Goal: Information Seeking & Learning: Learn about a topic

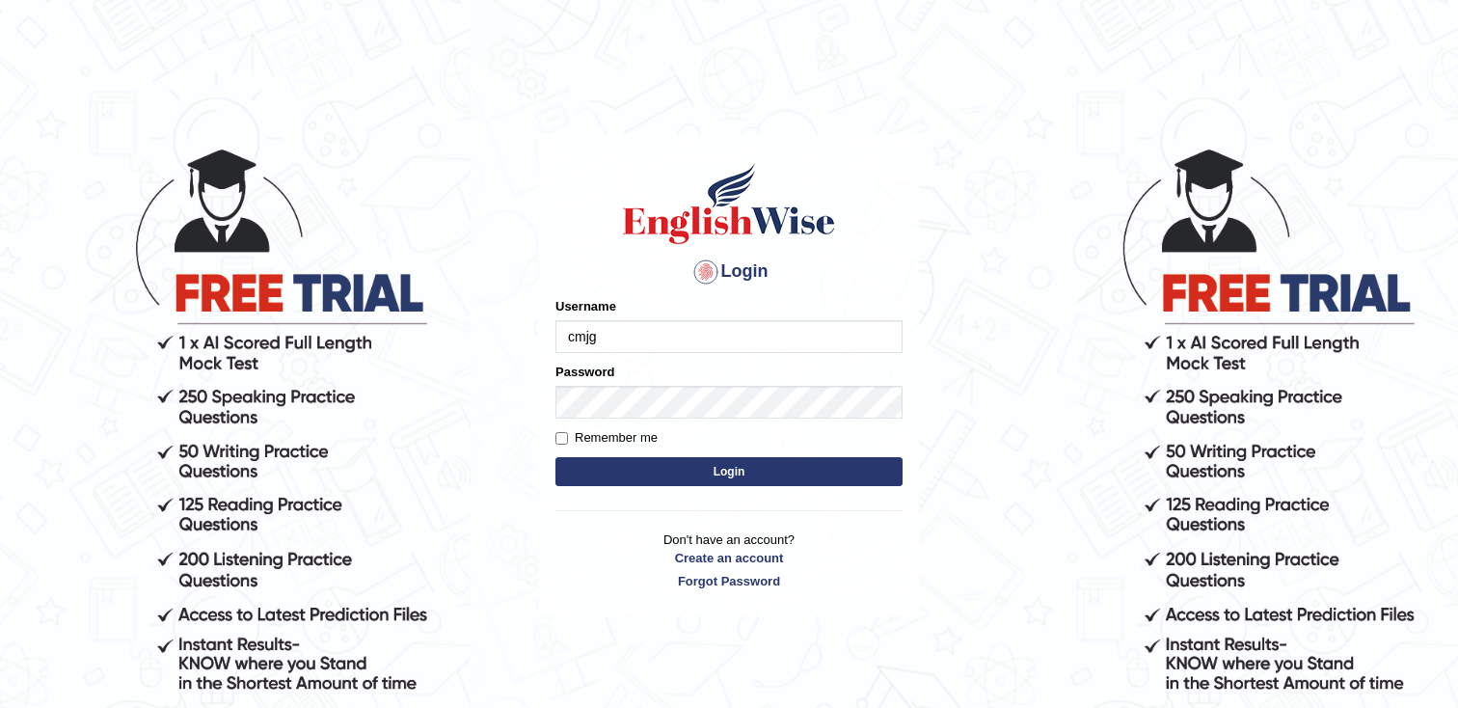
type input "cmjg02092025"
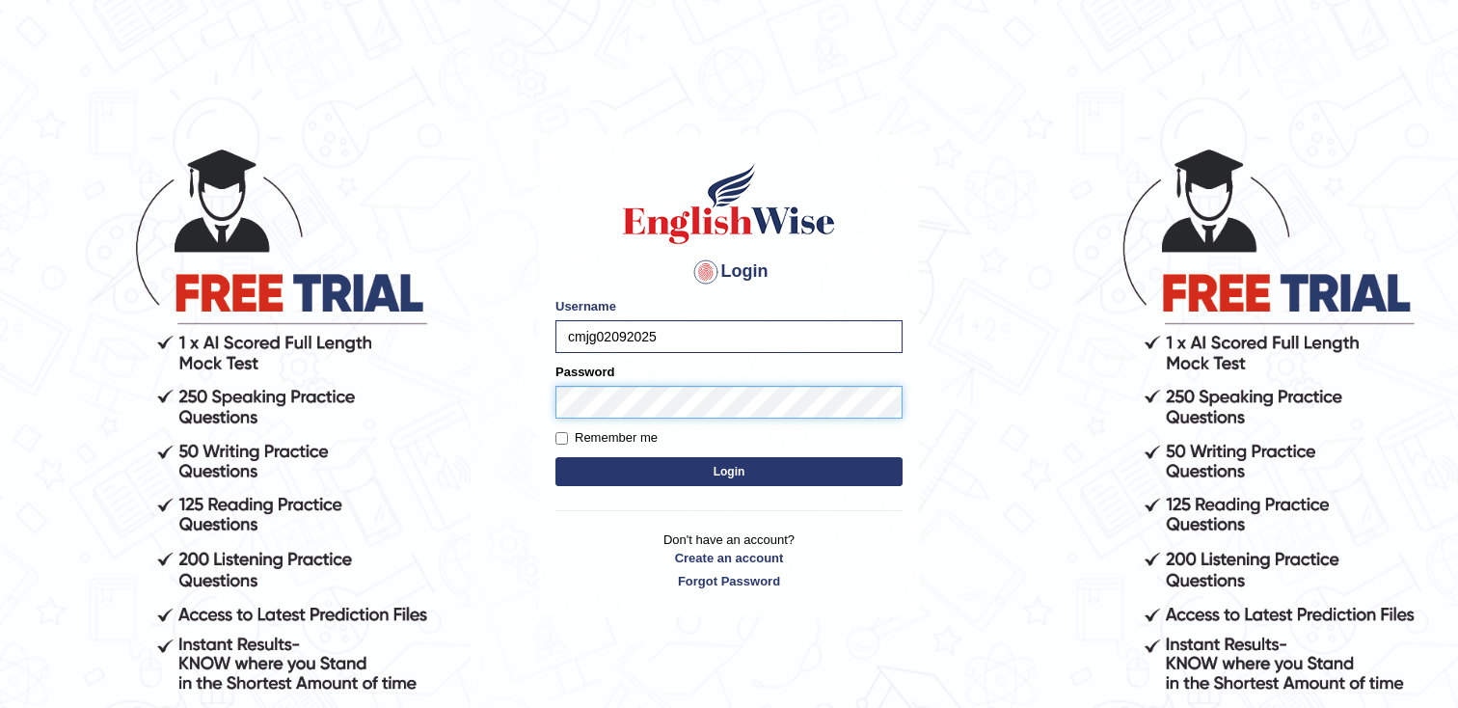
click at [555, 457] on button "Login" at bounding box center [728, 471] width 347 height 29
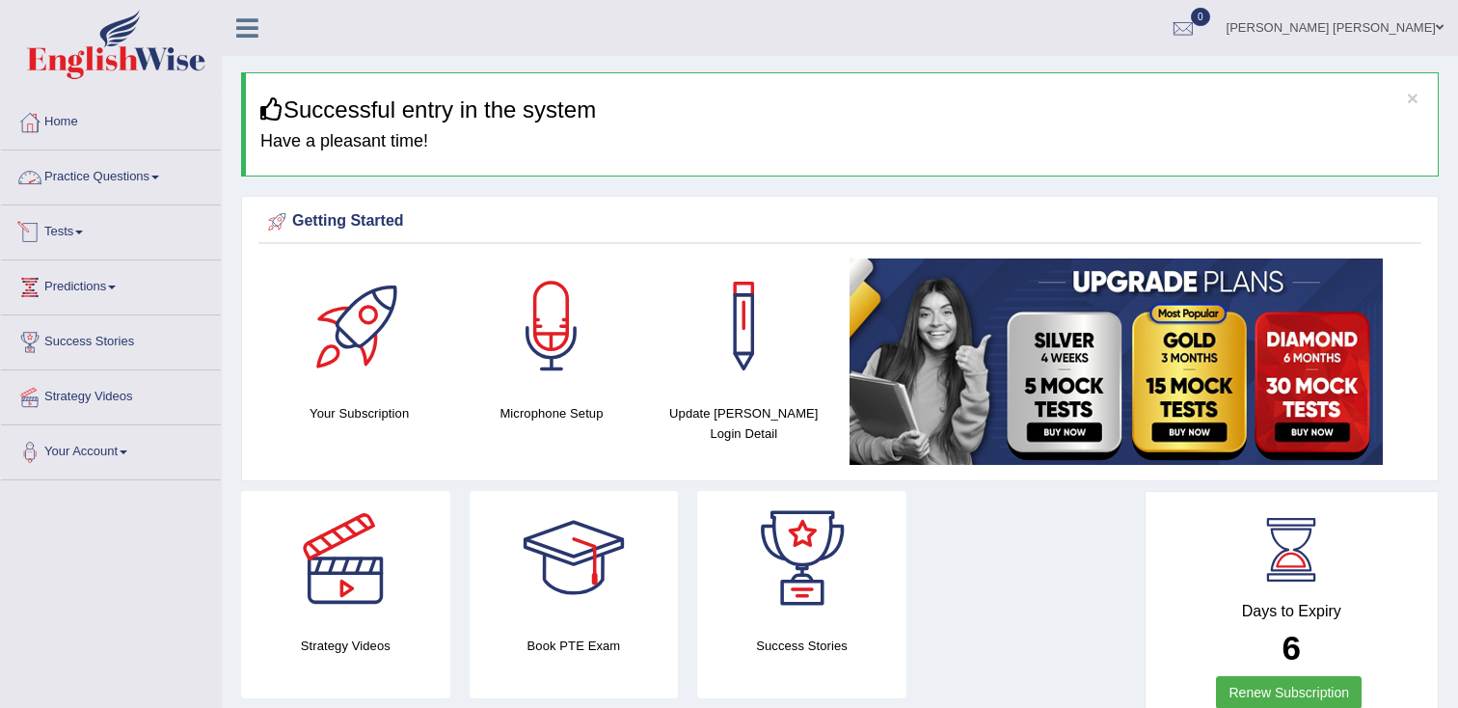
click at [109, 183] on link "Practice Questions" at bounding box center [111, 174] width 220 height 48
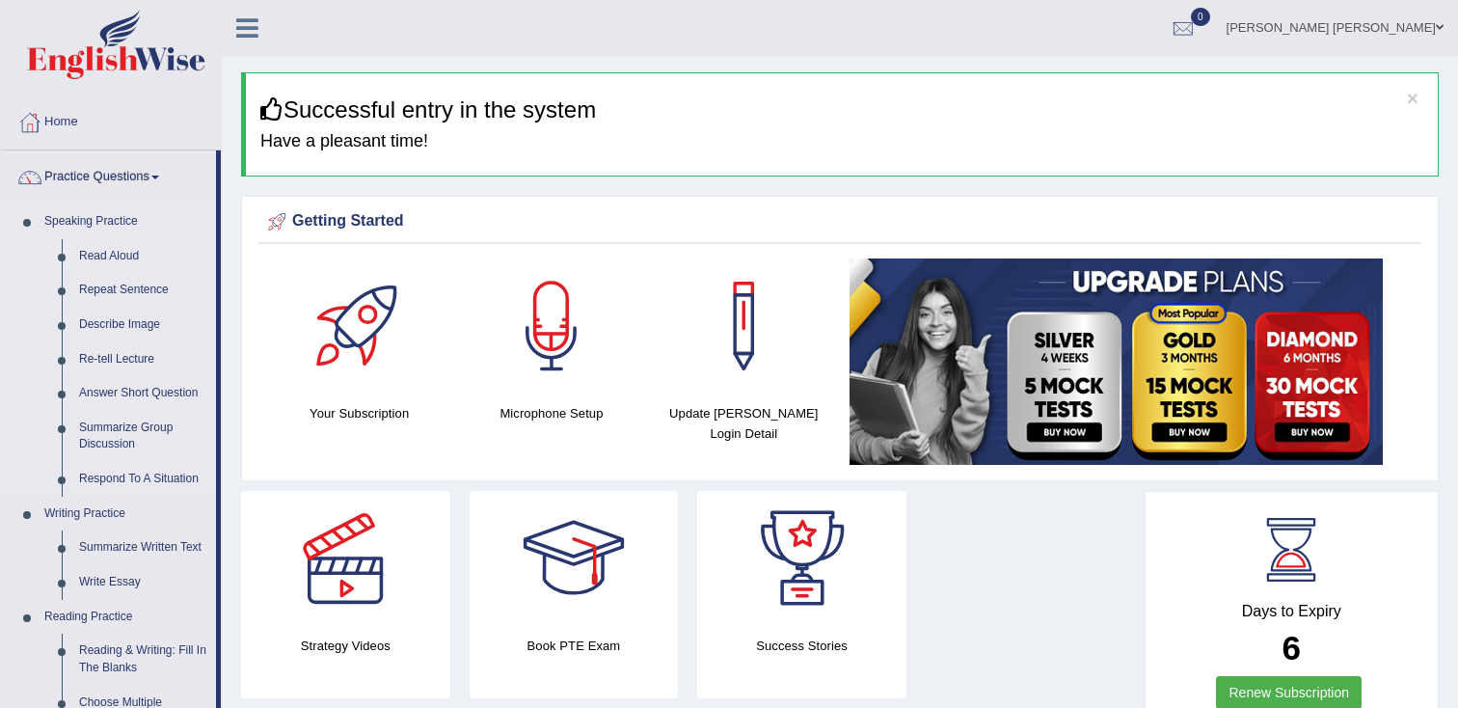
click at [126, 255] on link "Read Aloud" at bounding box center [143, 256] width 146 height 35
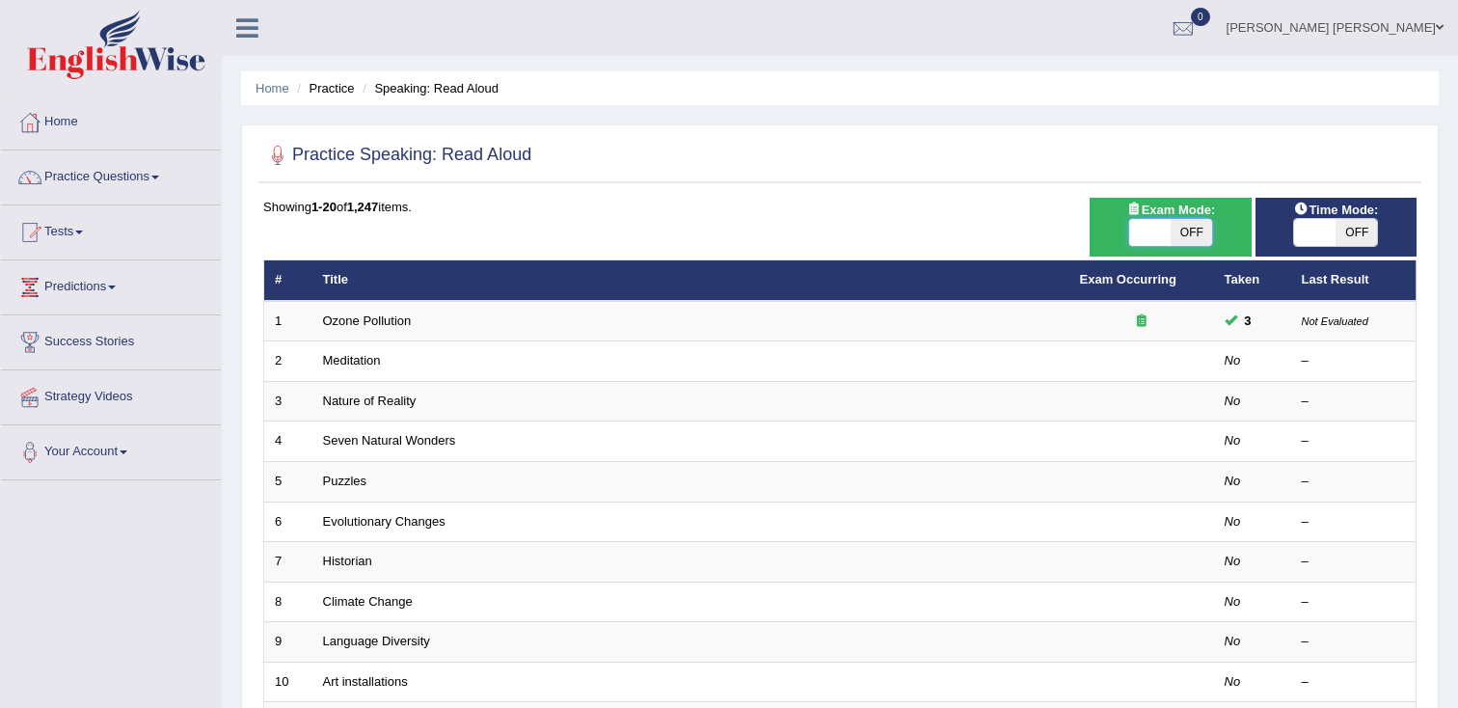
click at [1163, 234] on span at bounding box center [1149, 232] width 41 height 27
click at [1202, 232] on span "OFF" at bounding box center [1190, 232] width 41 height 27
checkbox input "true"
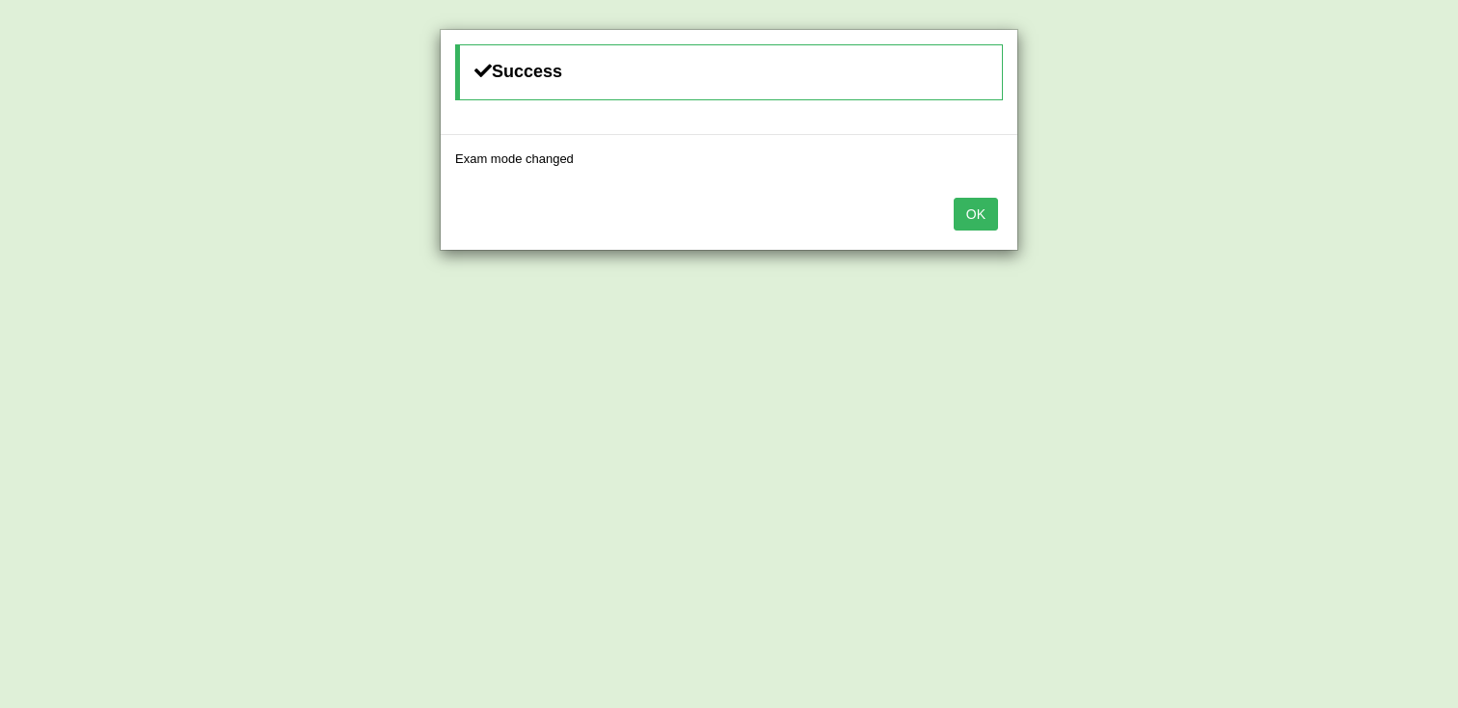
click at [984, 219] on button "OK" at bounding box center [975, 214] width 44 height 33
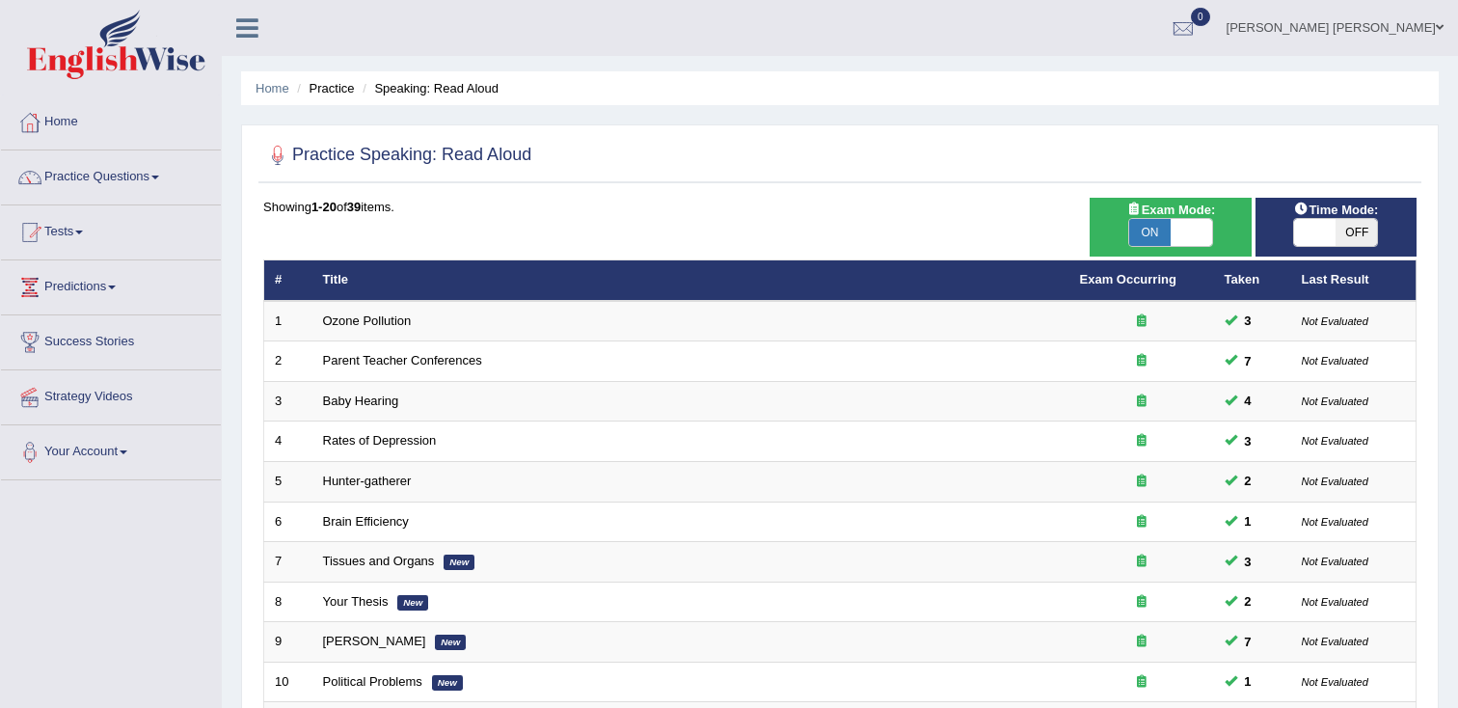
click at [1354, 234] on span "OFF" at bounding box center [1355, 232] width 41 height 27
checkbox input "true"
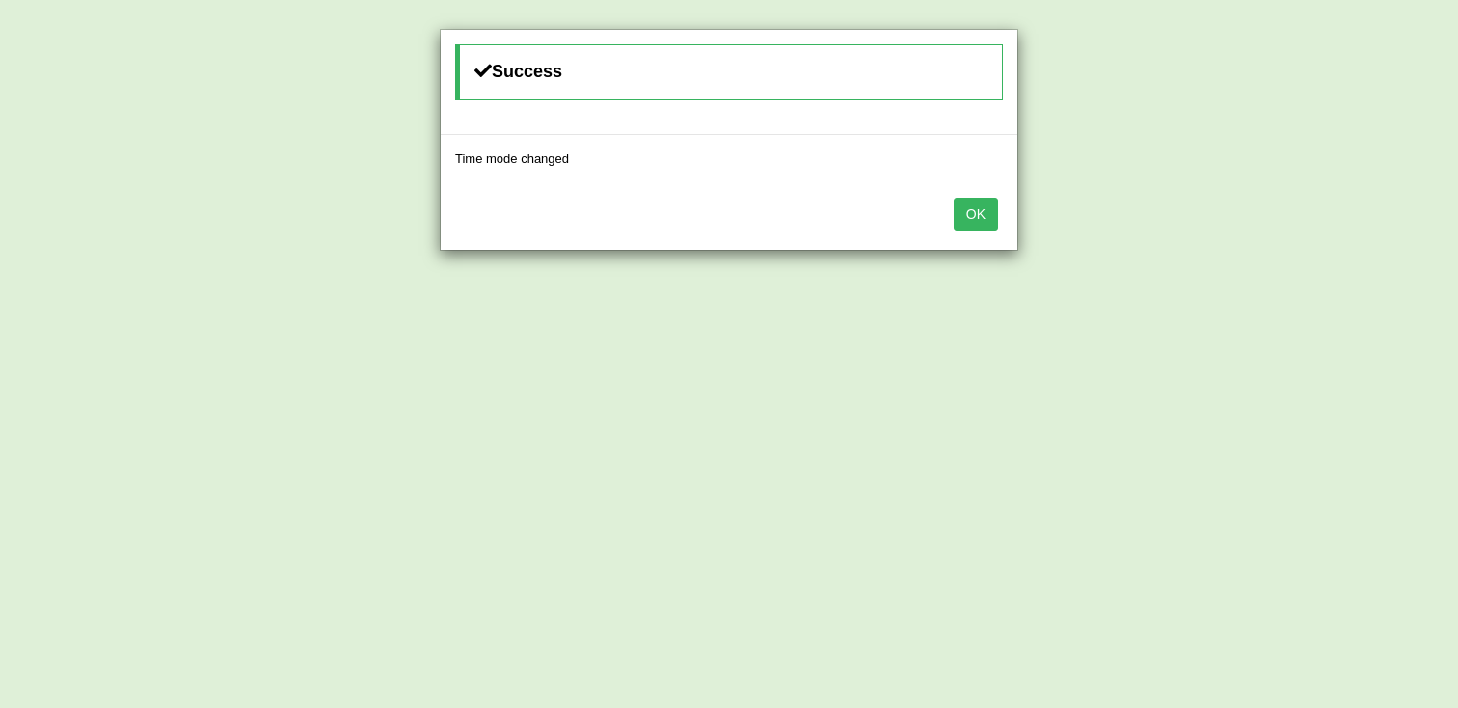
click at [989, 213] on button "OK" at bounding box center [975, 214] width 44 height 33
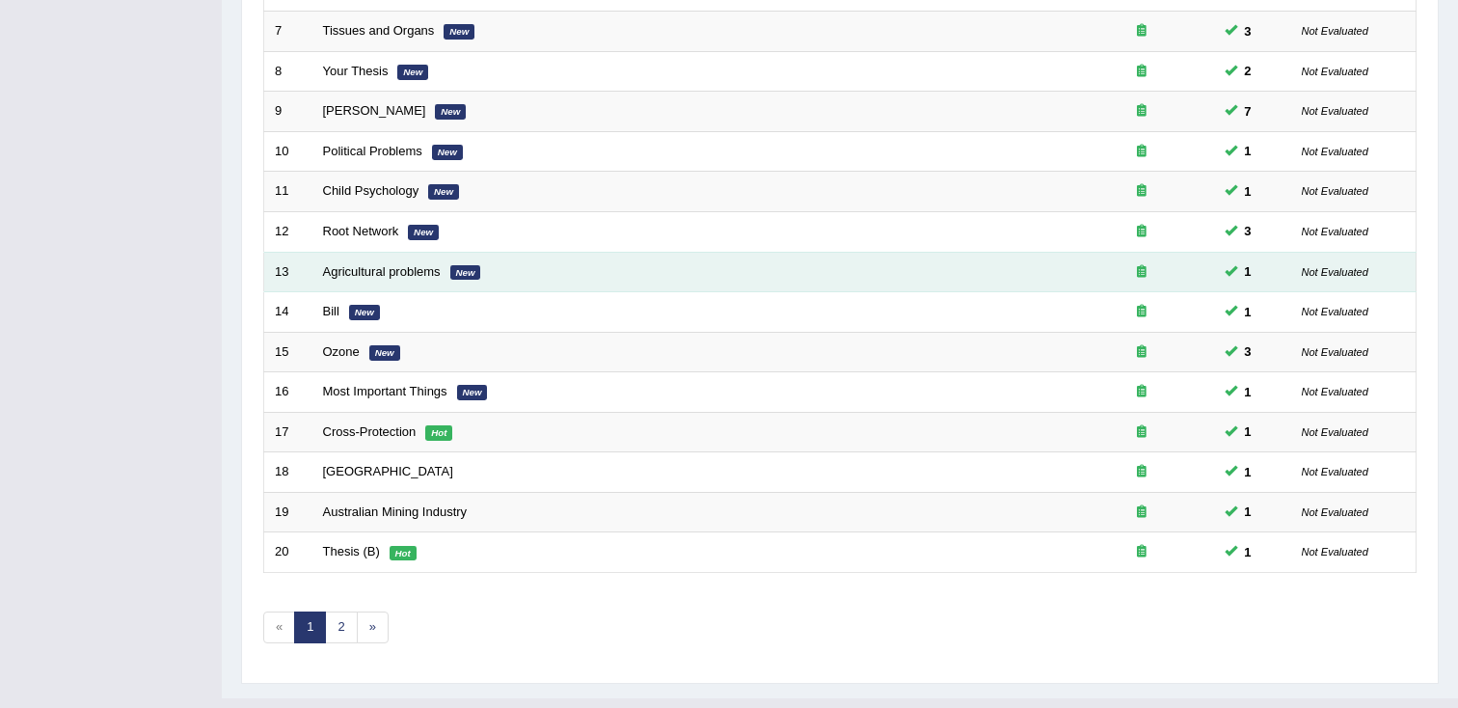
scroll to position [569, 0]
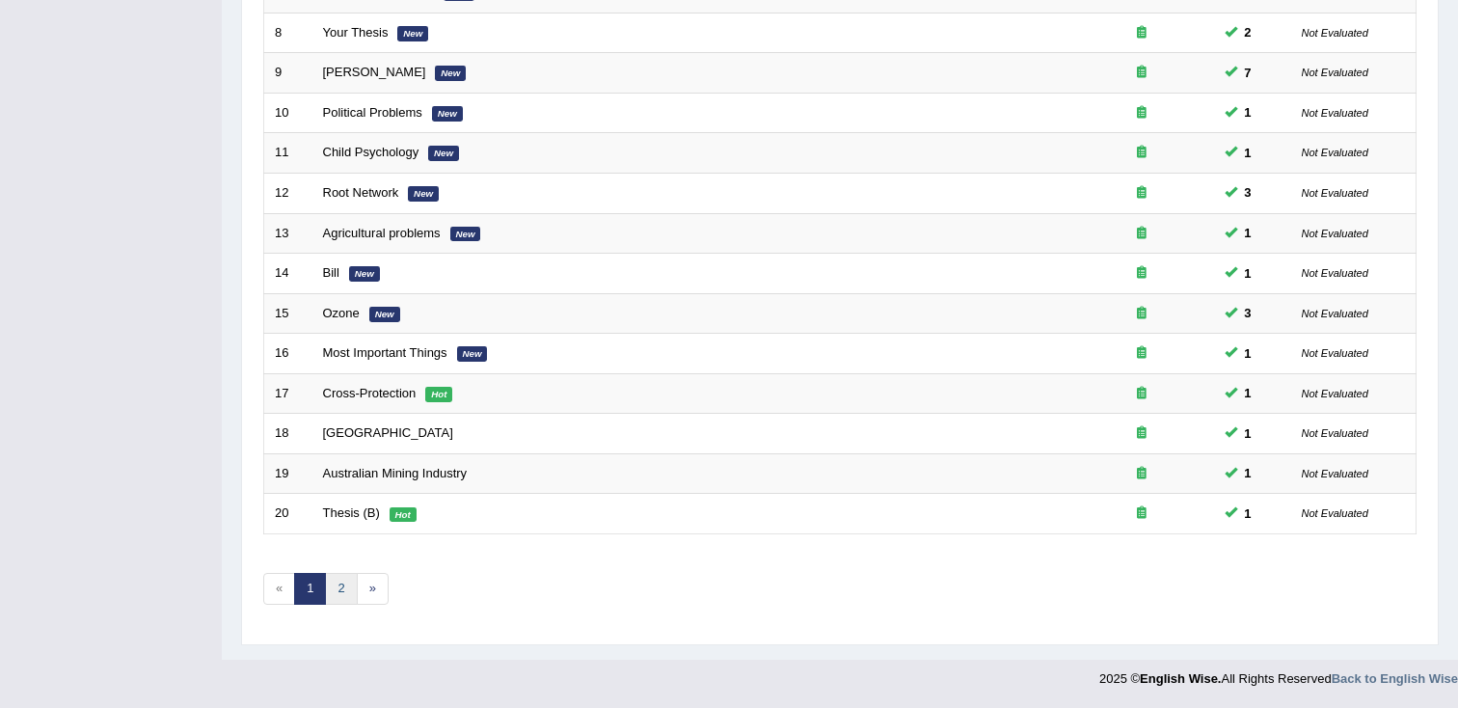
click at [344, 591] on link "2" at bounding box center [341, 589] width 32 height 32
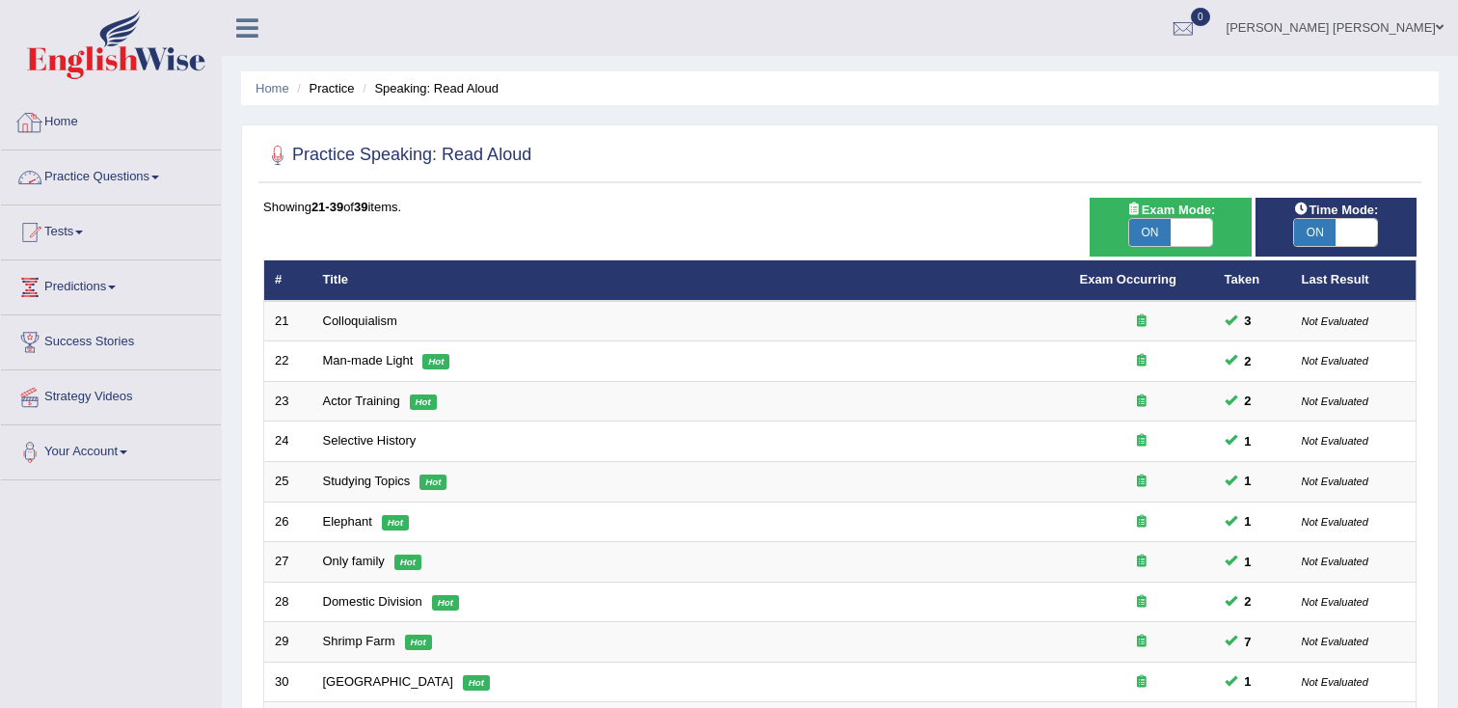
click at [135, 179] on link "Practice Questions" at bounding box center [111, 174] width 220 height 48
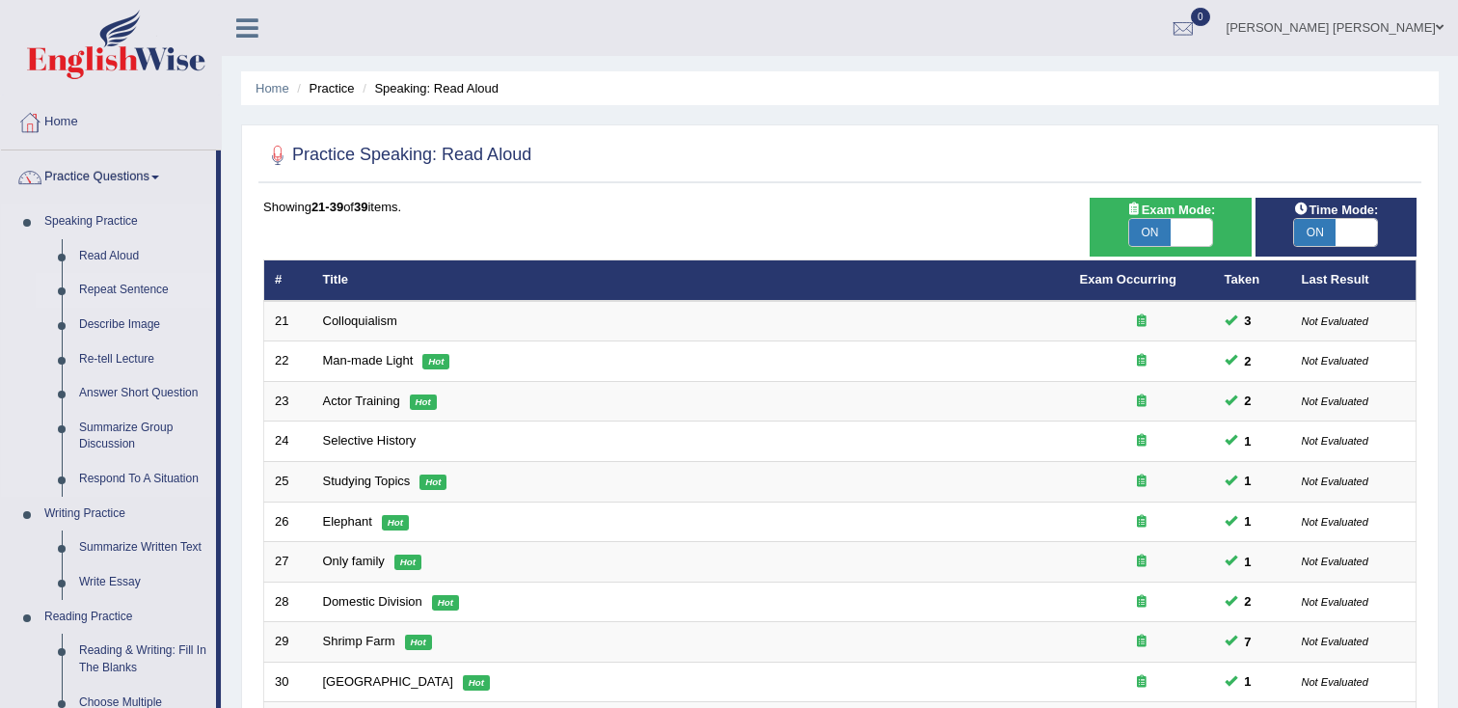
click at [129, 293] on link "Repeat Sentence" at bounding box center [143, 290] width 146 height 35
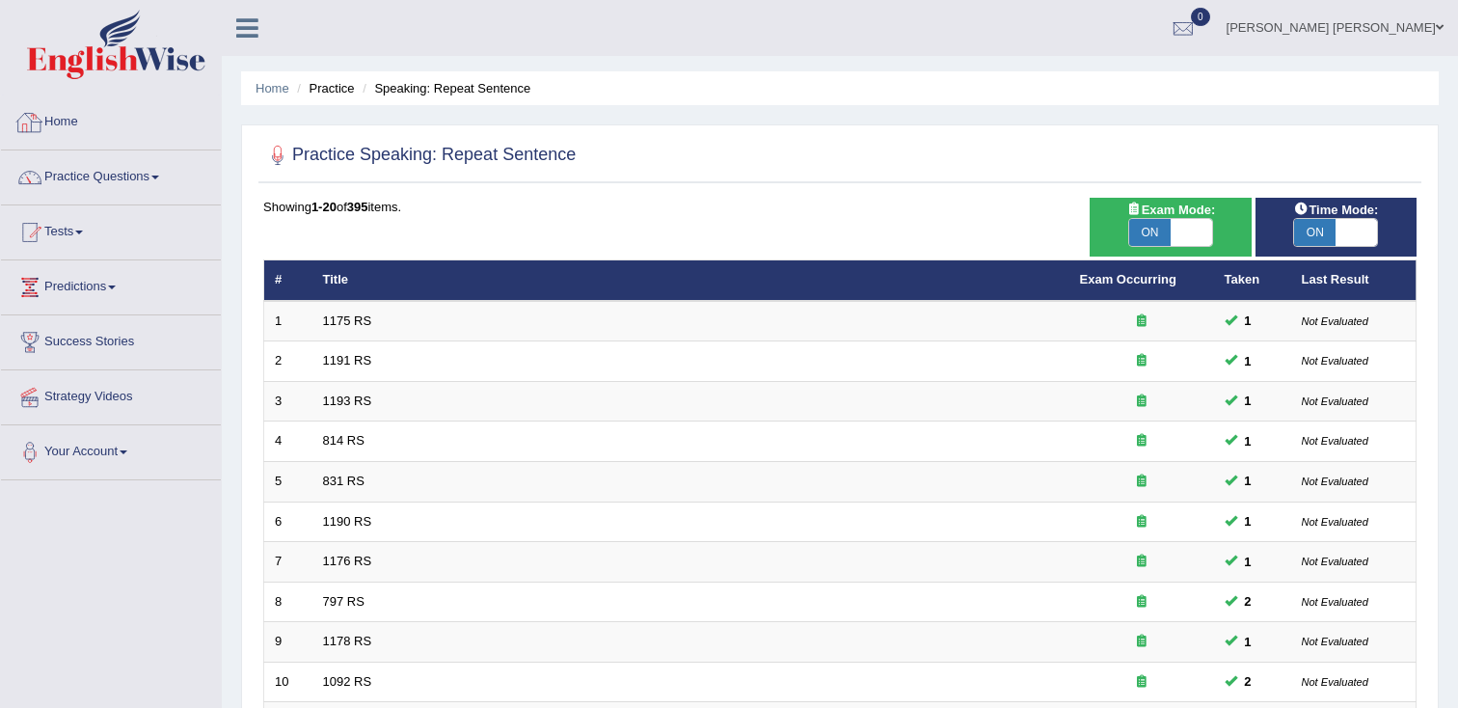
click at [67, 128] on link "Home" at bounding box center [111, 119] width 220 height 48
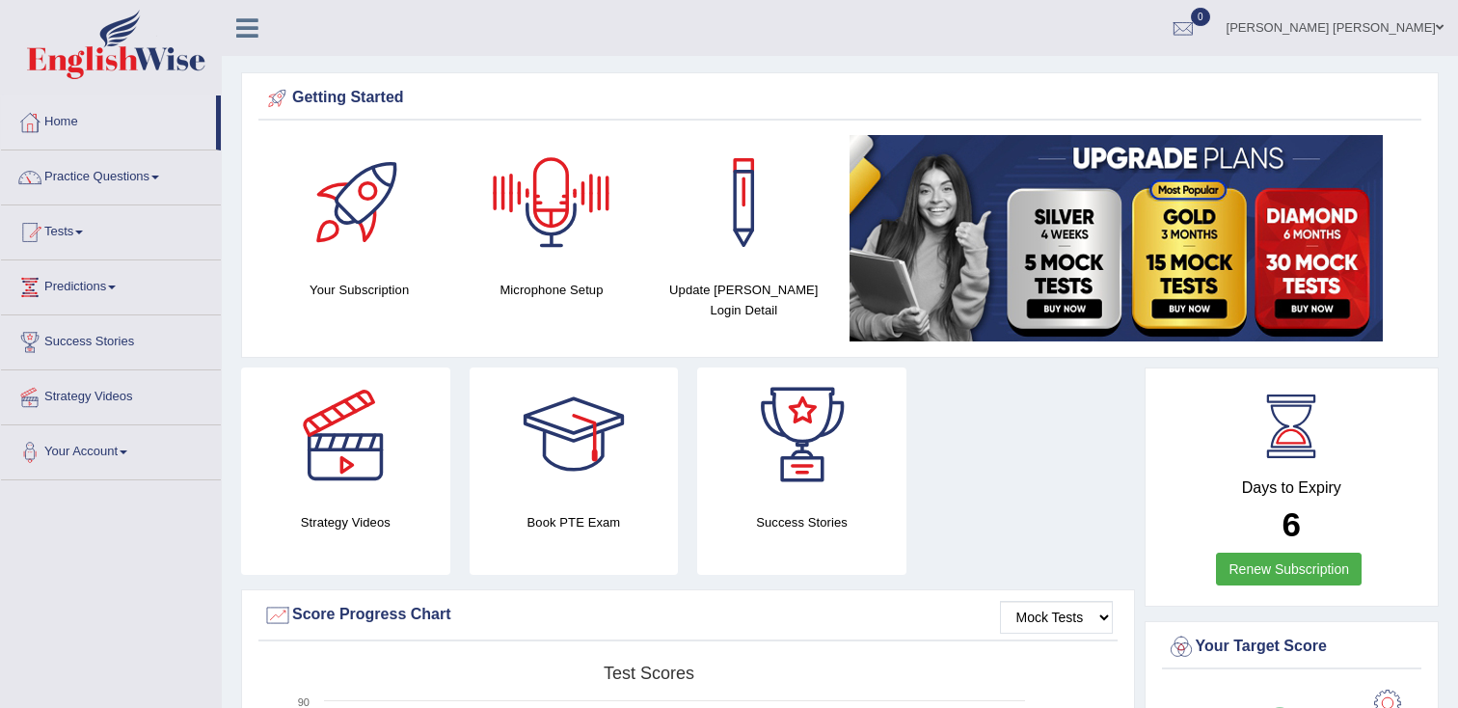
click at [553, 221] on div at bounding box center [551, 202] width 135 height 135
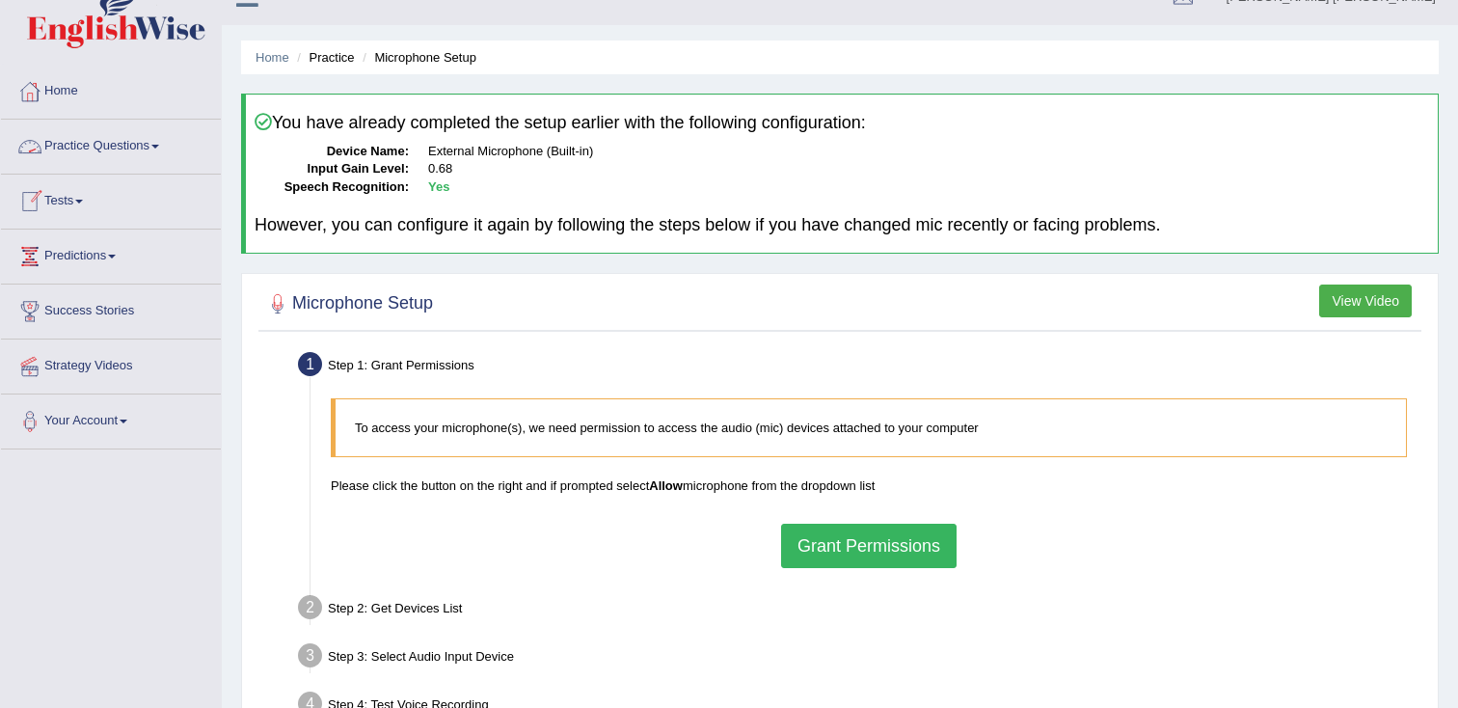
click at [75, 173] on li "Practice Questions Speaking Practice Read Aloud Repeat Sentence Describe Image …" at bounding box center [111, 147] width 220 height 55
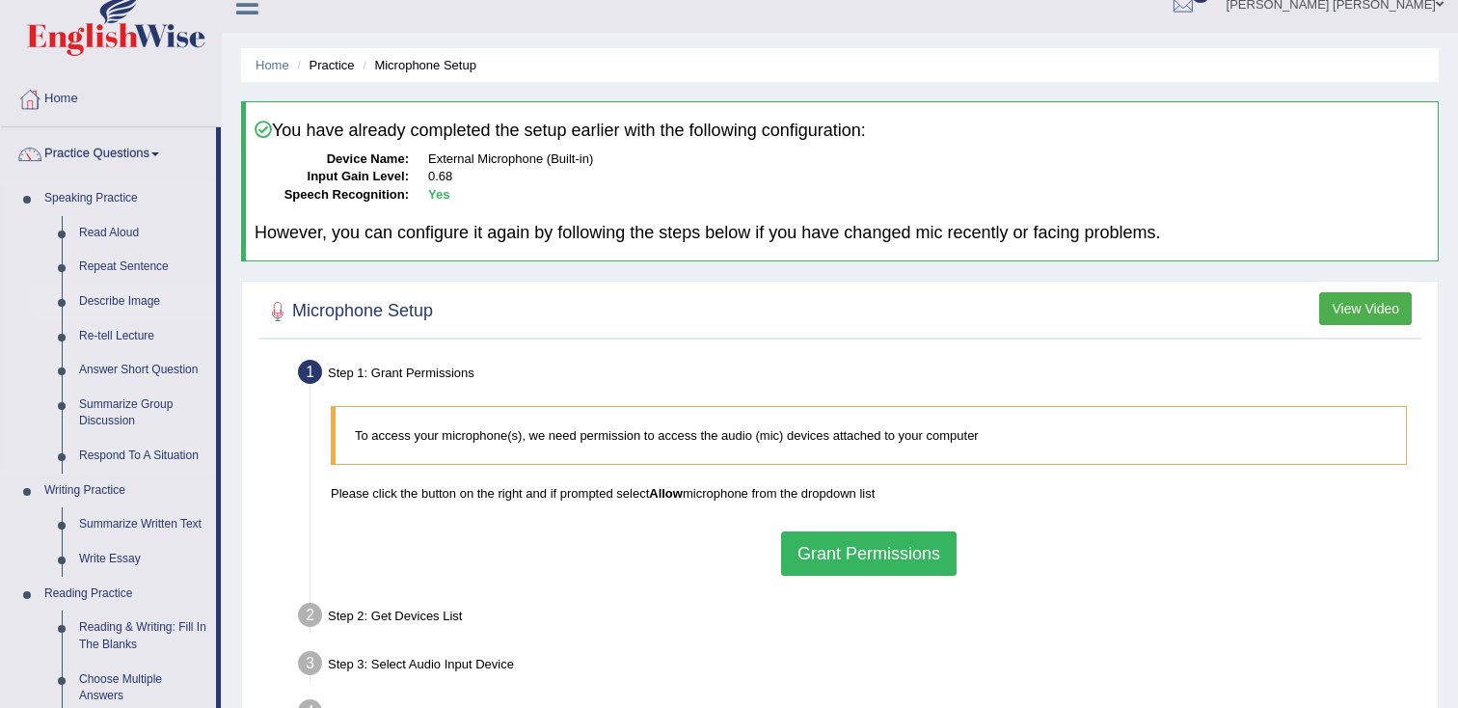
click at [139, 300] on link "Describe Image" at bounding box center [143, 301] width 146 height 35
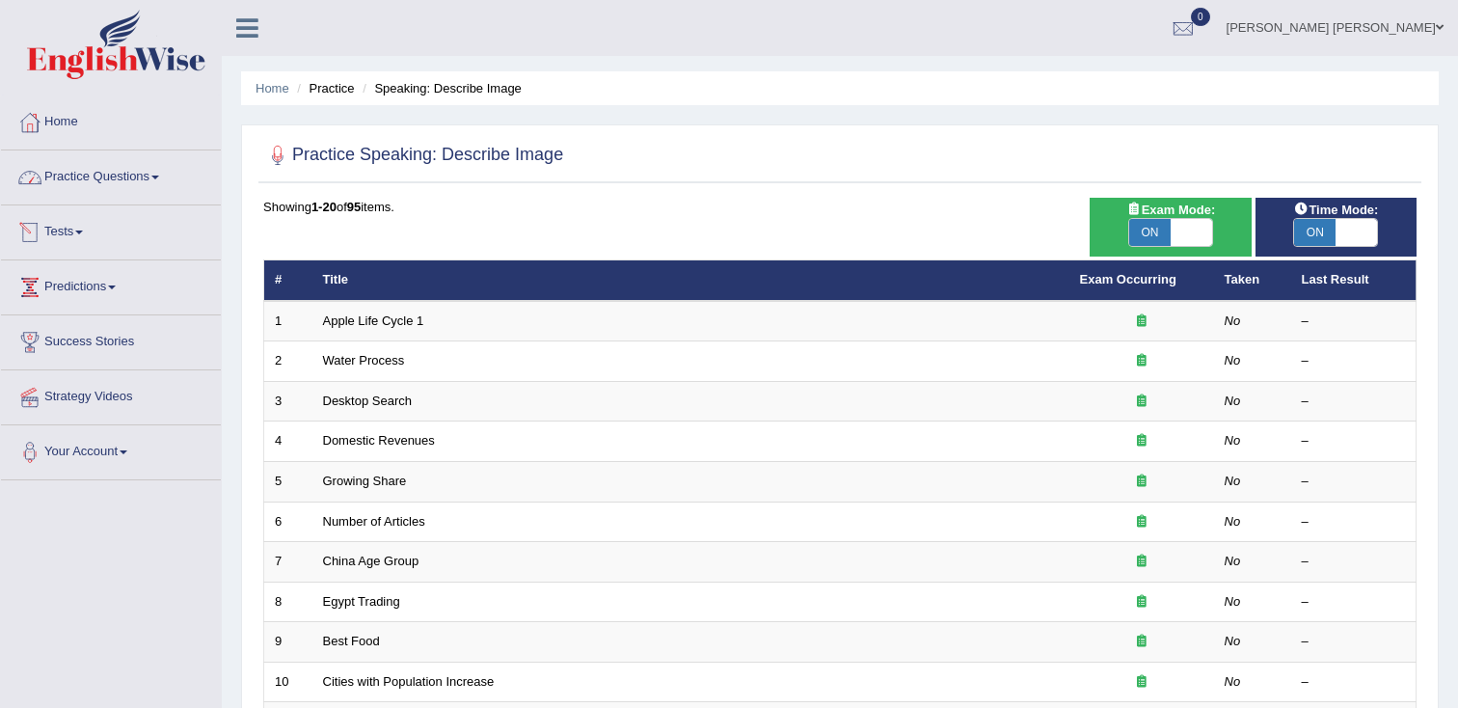
click at [115, 191] on link "Practice Questions" at bounding box center [111, 174] width 220 height 48
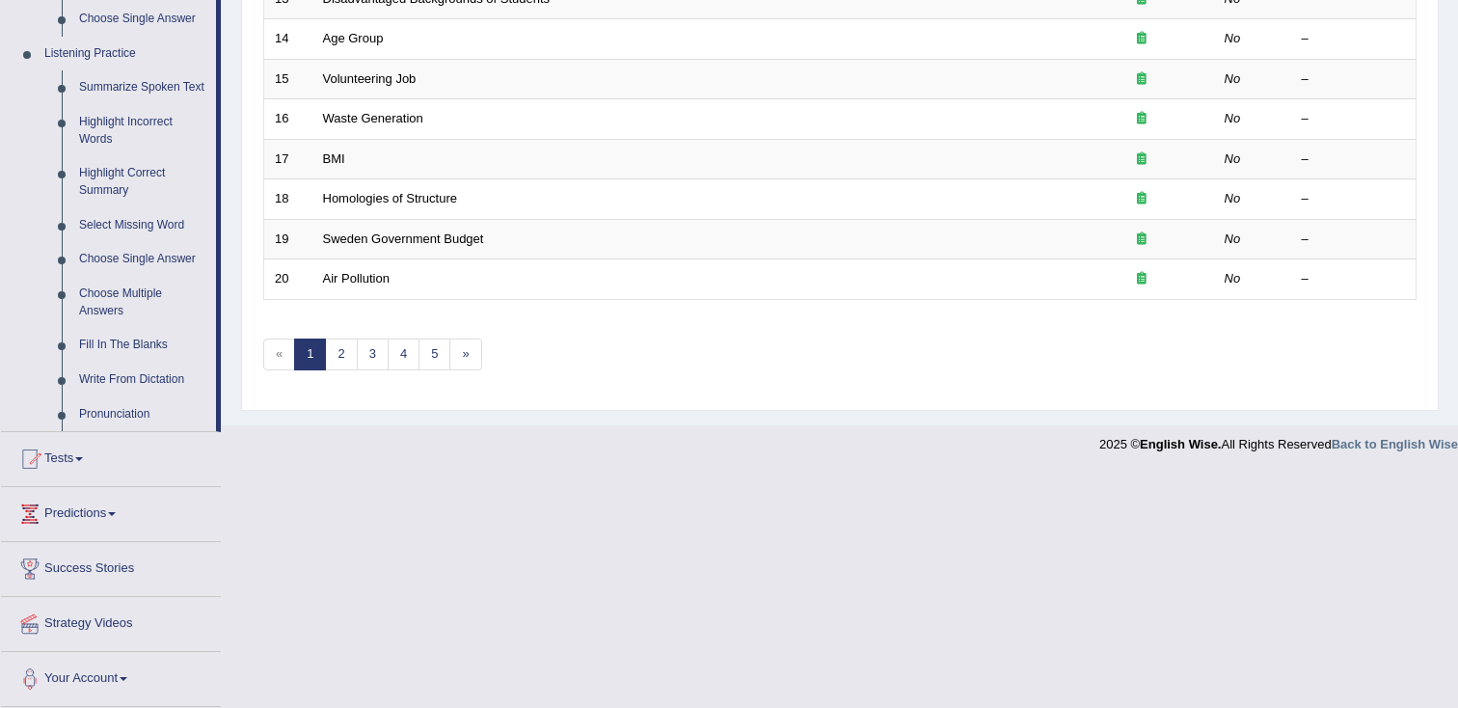
scroll to position [820, 0]
click at [139, 375] on link "Write From Dictation" at bounding box center [143, 379] width 146 height 35
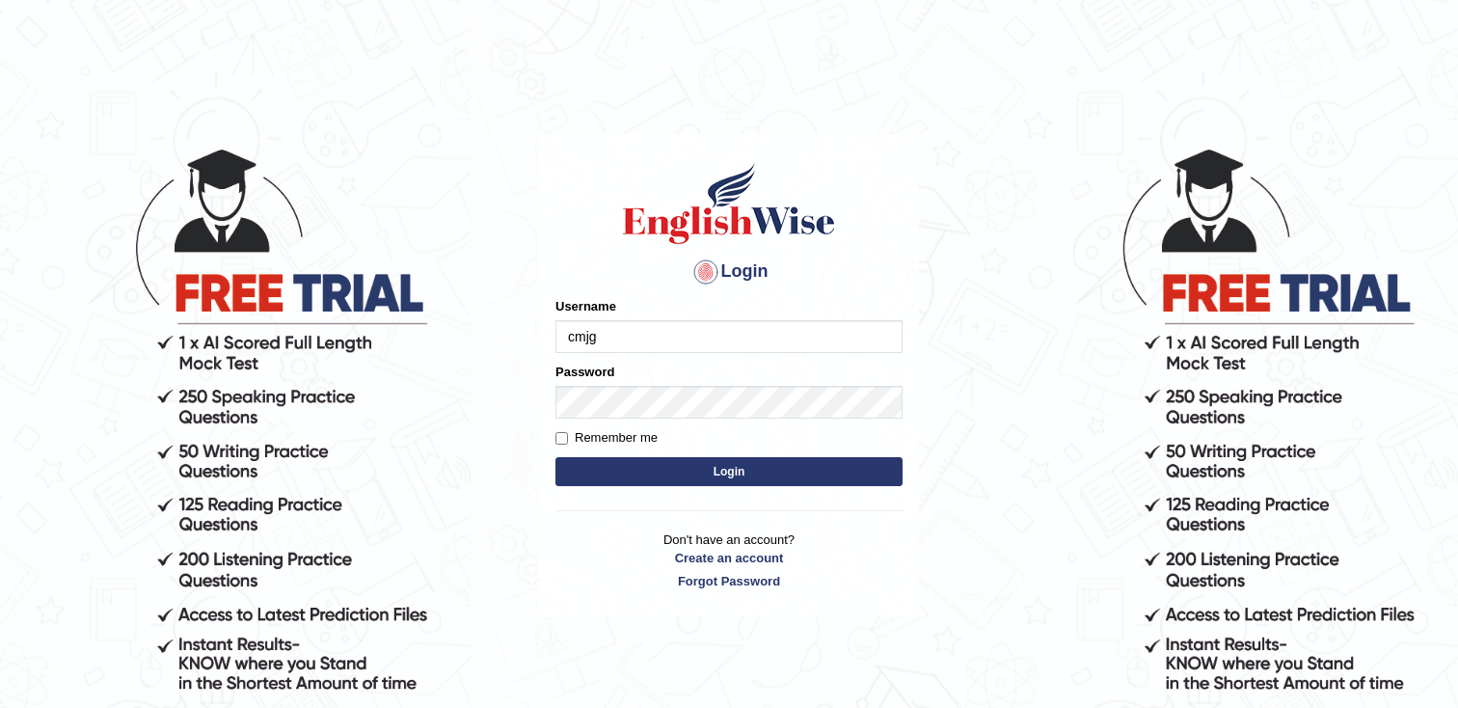
type input "cmjg02092025"
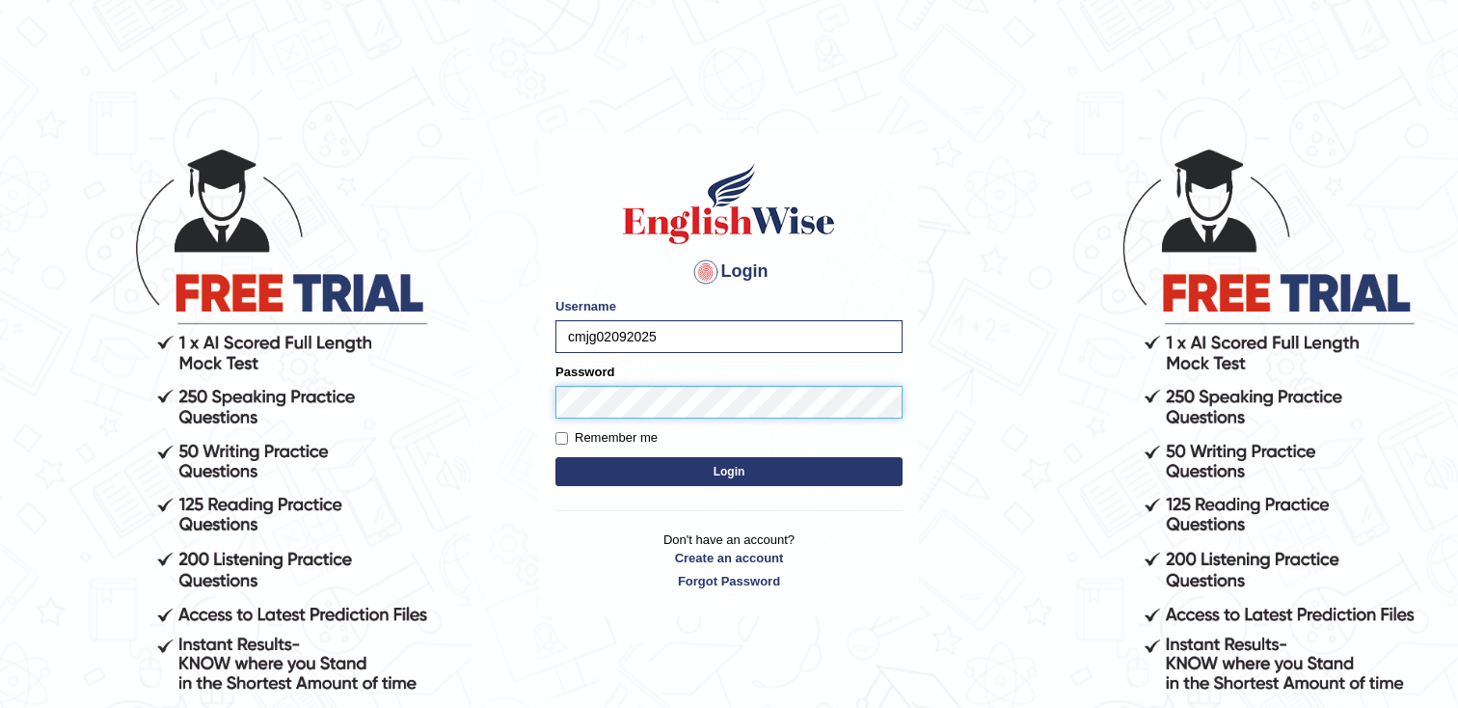
click at [555, 457] on button "Login" at bounding box center [728, 471] width 347 height 29
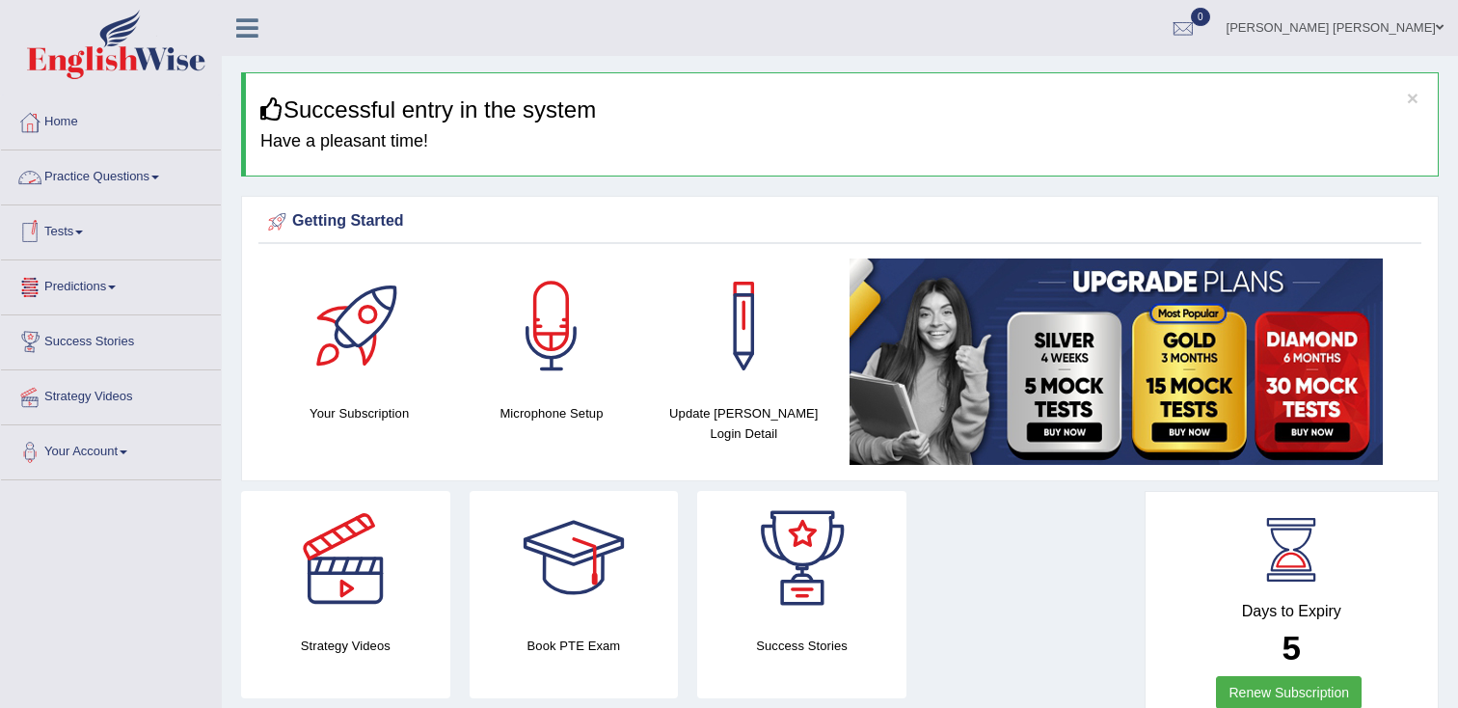
click at [107, 187] on link "Practice Questions" at bounding box center [111, 174] width 220 height 48
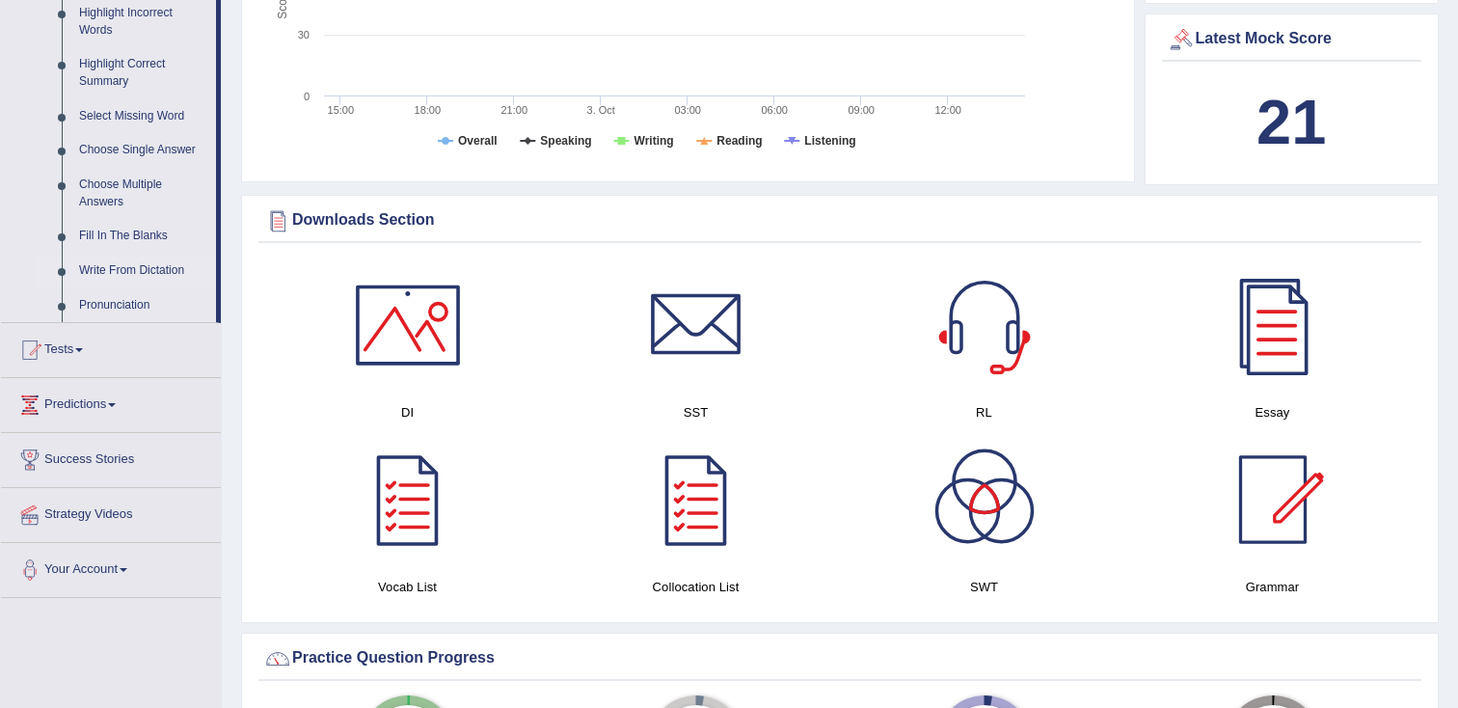
click at [125, 285] on link "Write From Dictation" at bounding box center [143, 271] width 146 height 35
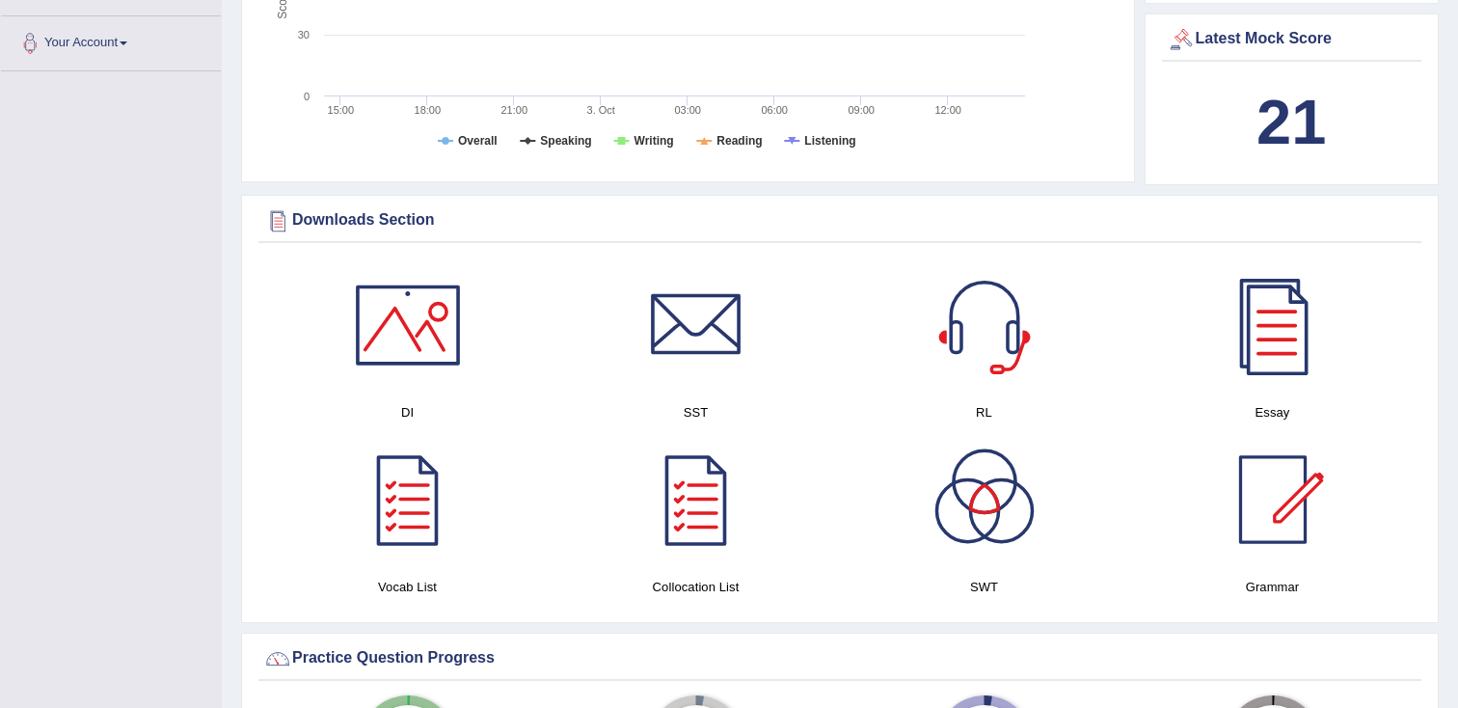
scroll to position [547, 0]
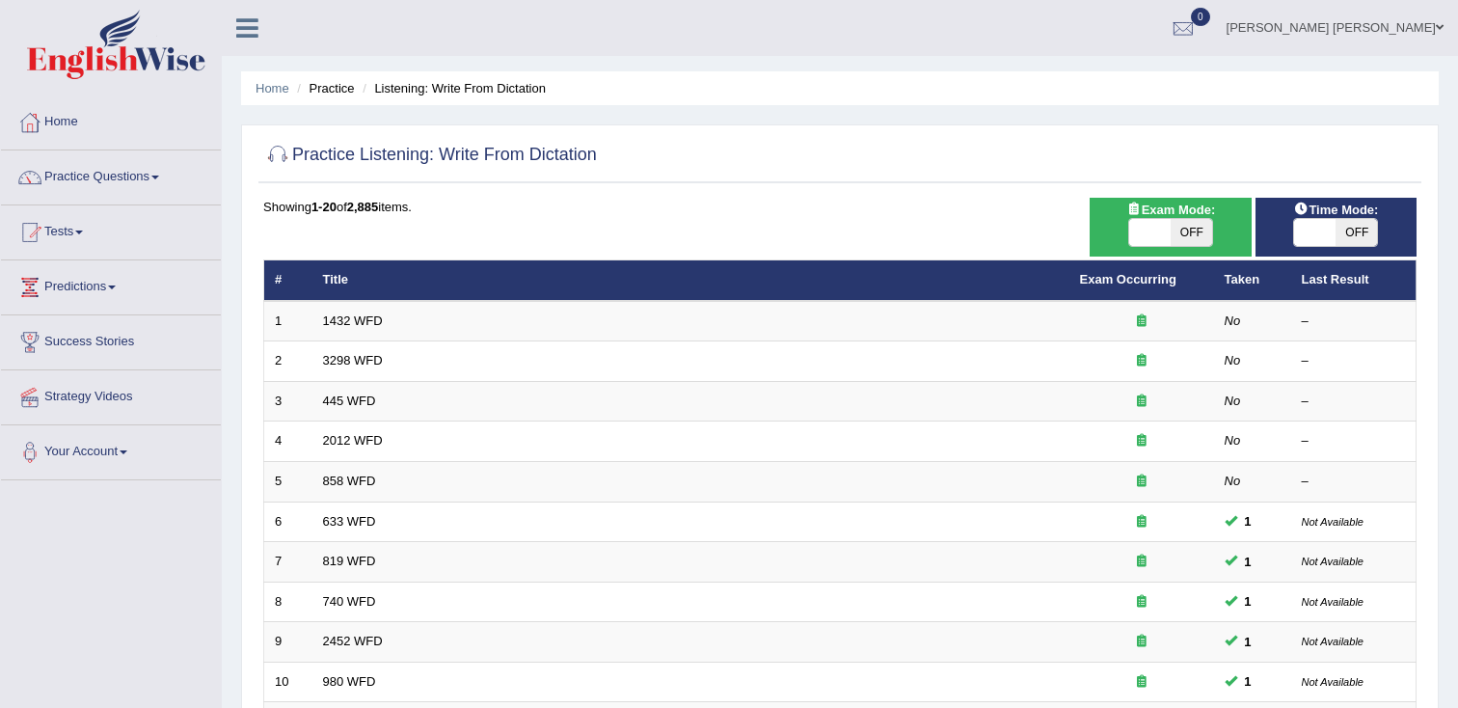
click at [1185, 234] on span "OFF" at bounding box center [1190, 232] width 41 height 27
checkbox input "true"
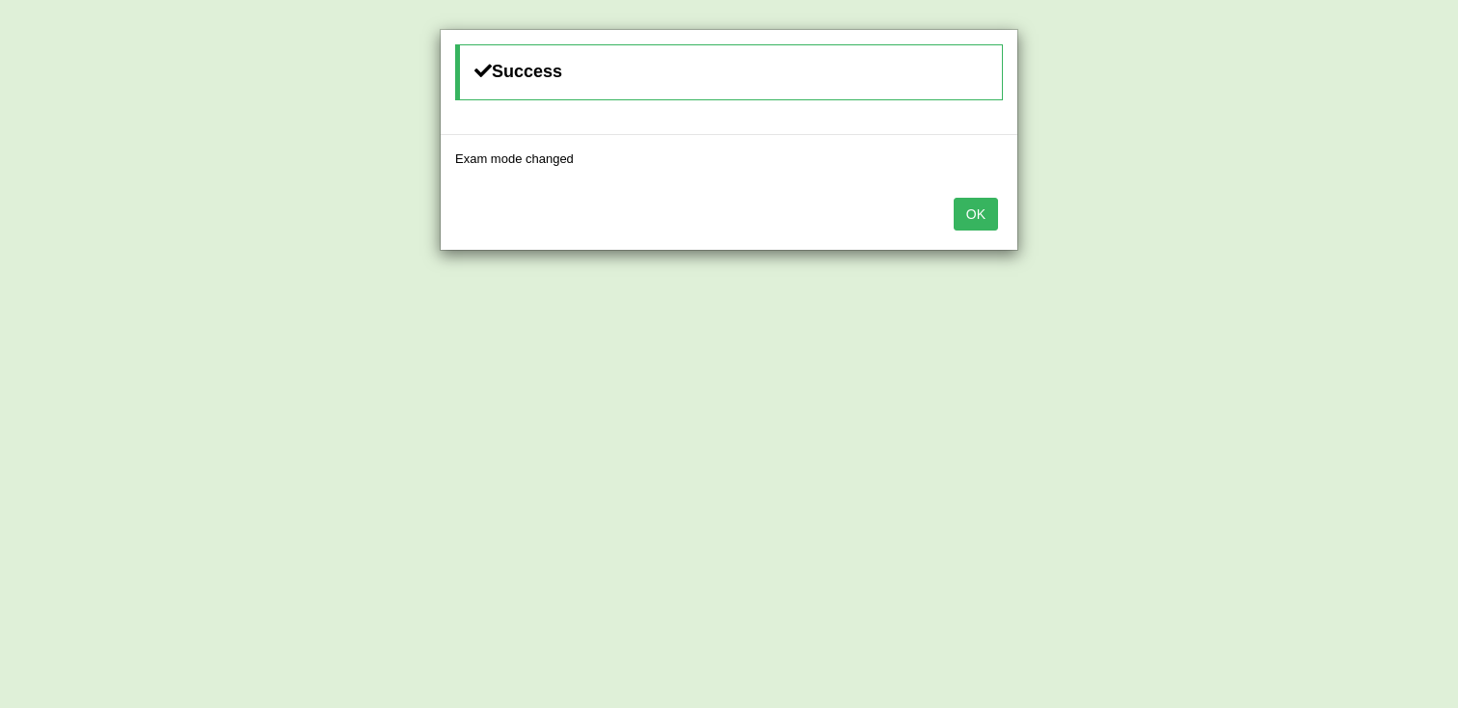
click at [984, 217] on button "OK" at bounding box center [975, 214] width 44 height 33
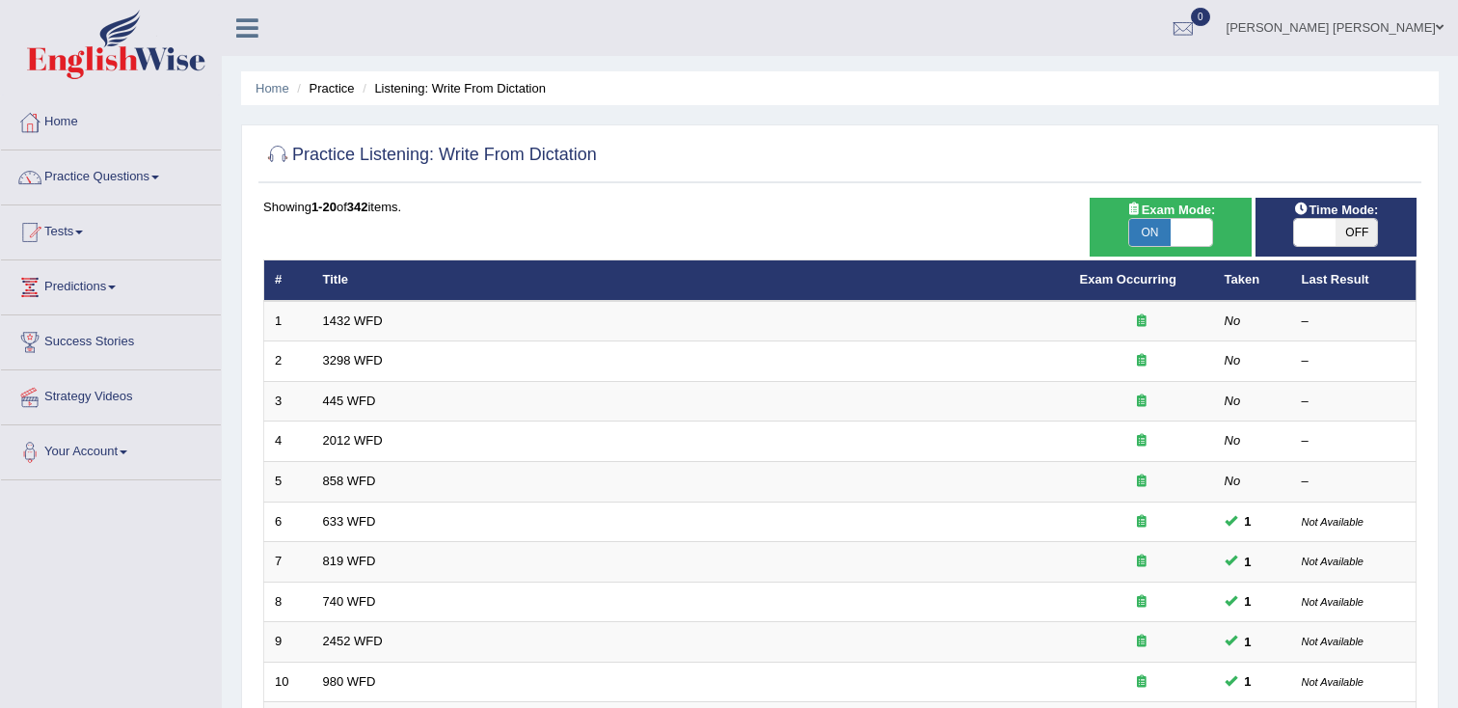
click at [1352, 240] on span "OFF" at bounding box center [1355, 232] width 41 height 27
checkbox input "true"
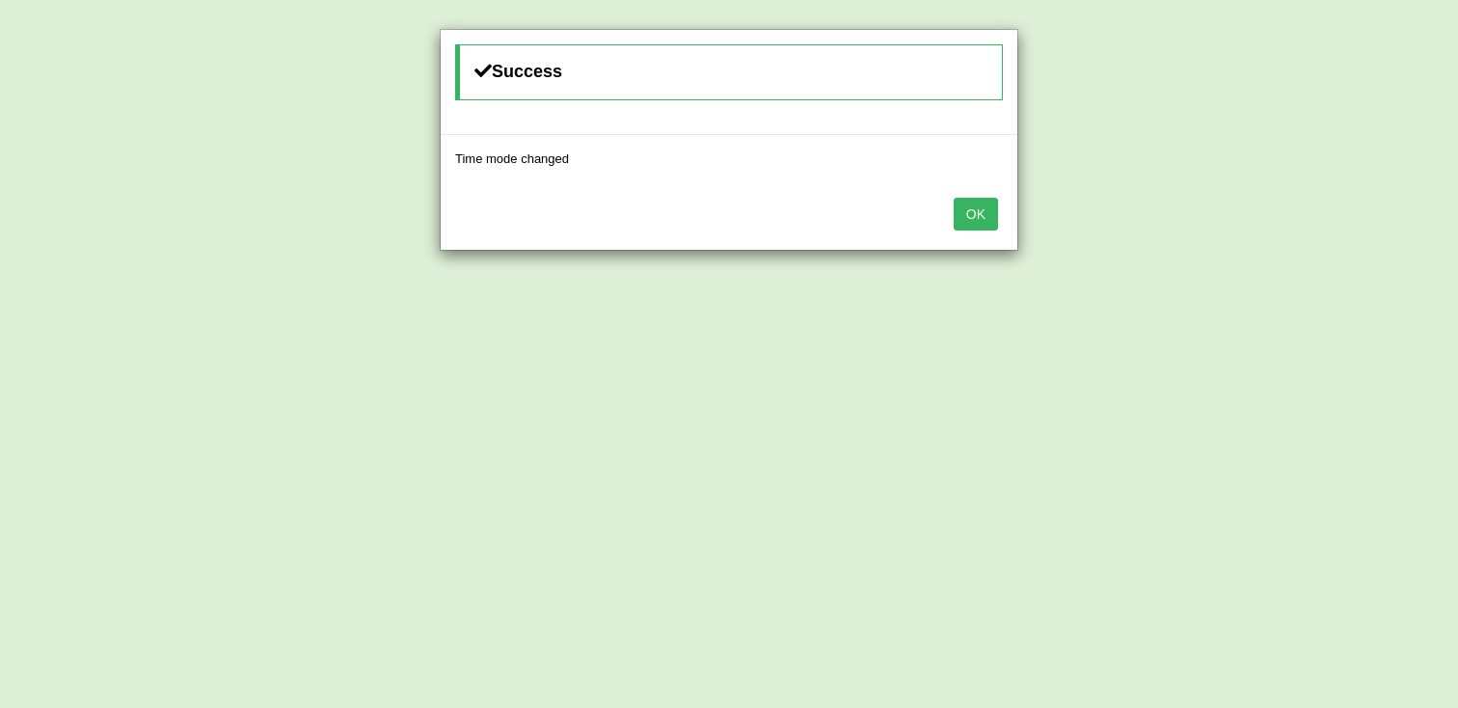
click at [983, 224] on button "OK" at bounding box center [975, 214] width 44 height 33
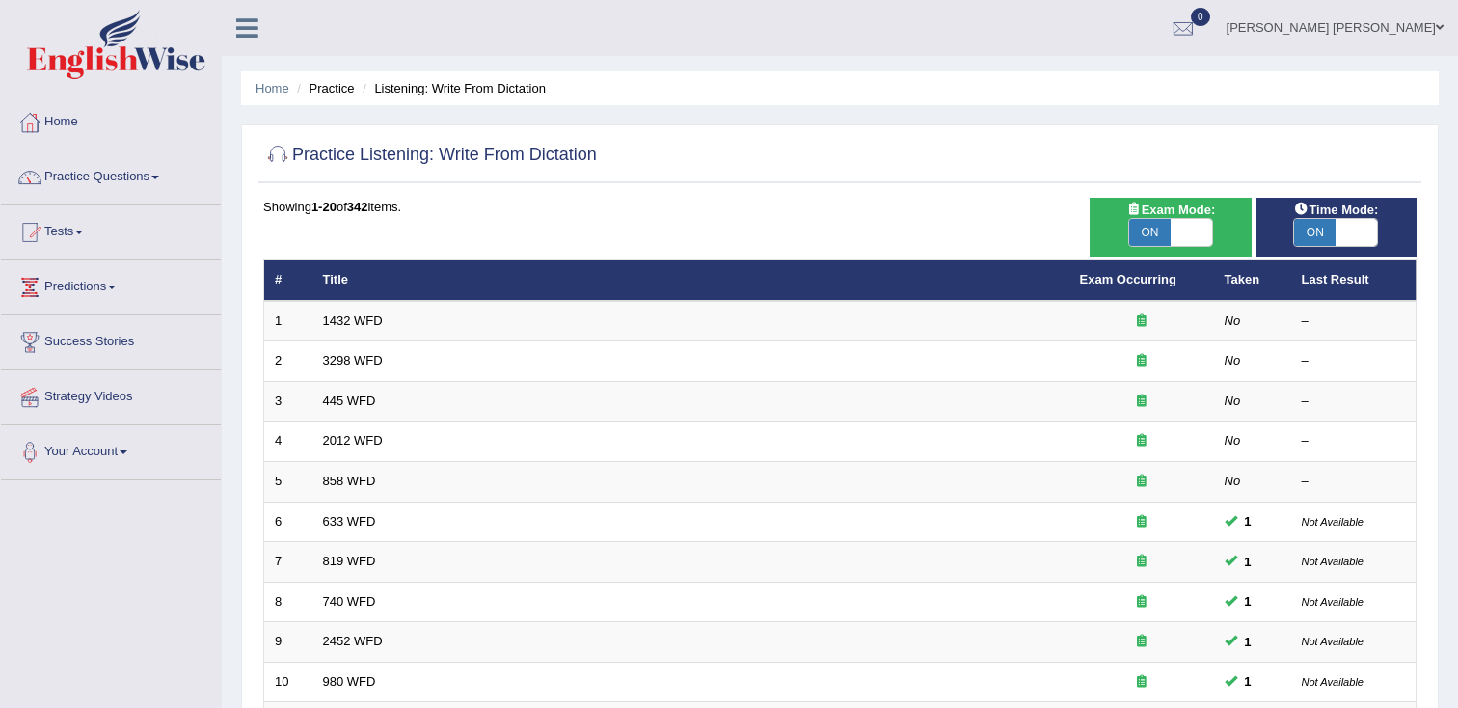
click at [1436, 31] on span at bounding box center [1440, 27] width 8 height 13
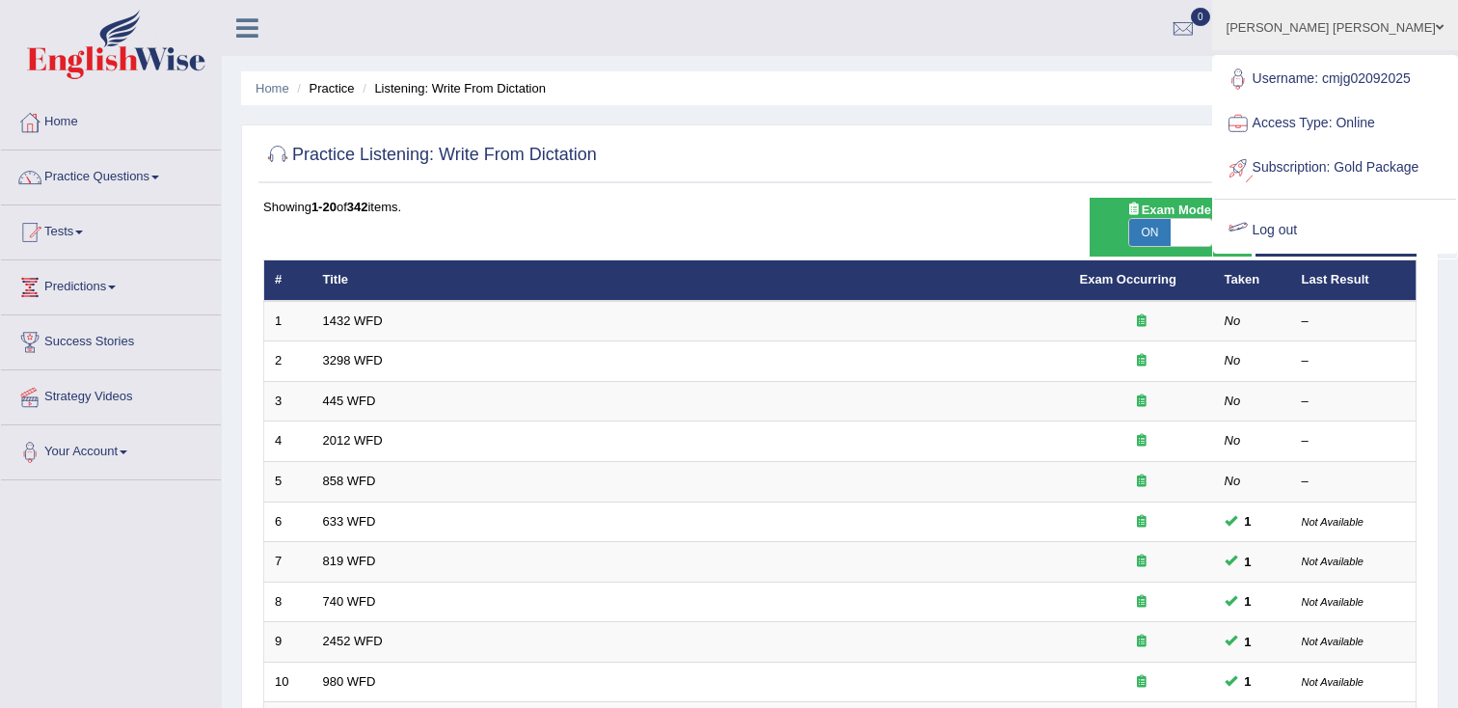
click at [1300, 253] on link "Log out" at bounding box center [1335, 230] width 242 height 44
